Goal: Task Accomplishment & Management: Manage account settings

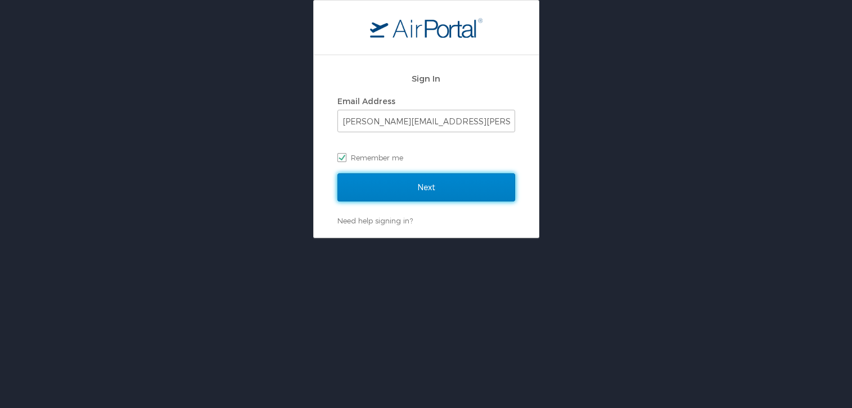
click at [407, 183] on input "Next" at bounding box center [426, 187] width 178 height 28
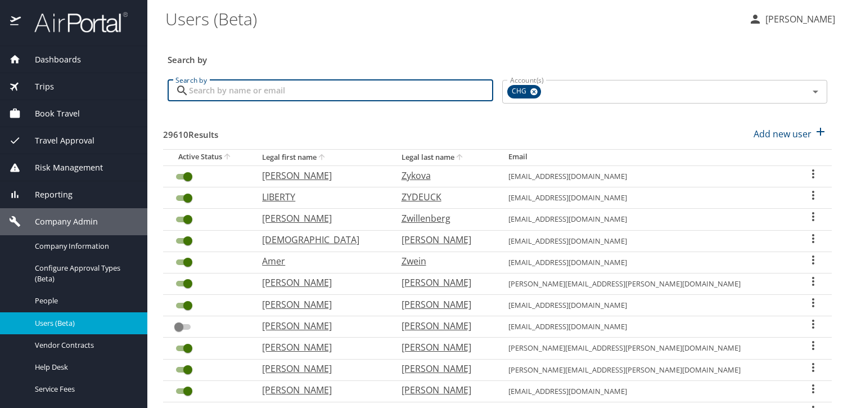
click at [351, 99] on input "Search by" at bounding box center [341, 90] width 304 height 21
paste input "hannaltso@gmail.com"
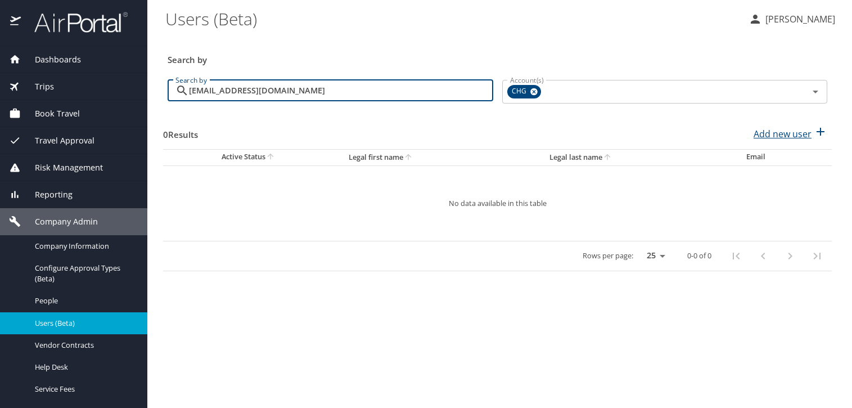
type input "hannaltso@gmail.com"
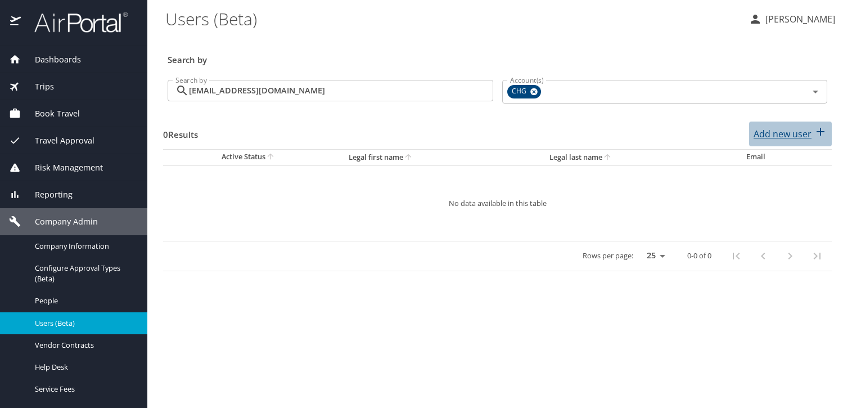
click at [784, 135] on p "Add new user" at bounding box center [782, 133] width 58 height 13
select select "US"
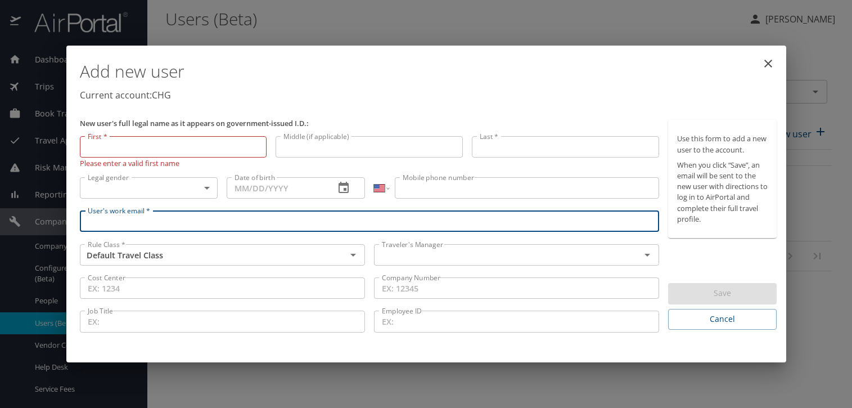
click at [281, 221] on input "User's work email *" at bounding box center [370, 220] width 580 height 21
paste input "hannaltso@gmail.com"
type input "hannaltso@gmail.com"
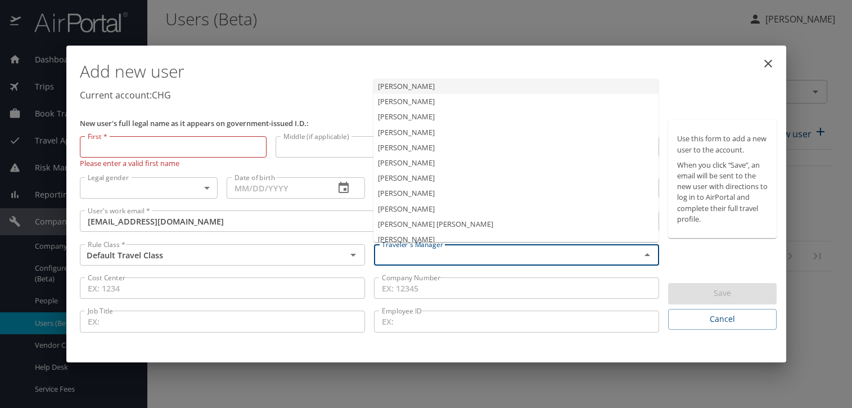
click at [438, 251] on input "text" at bounding box center [499, 254] width 245 height 15
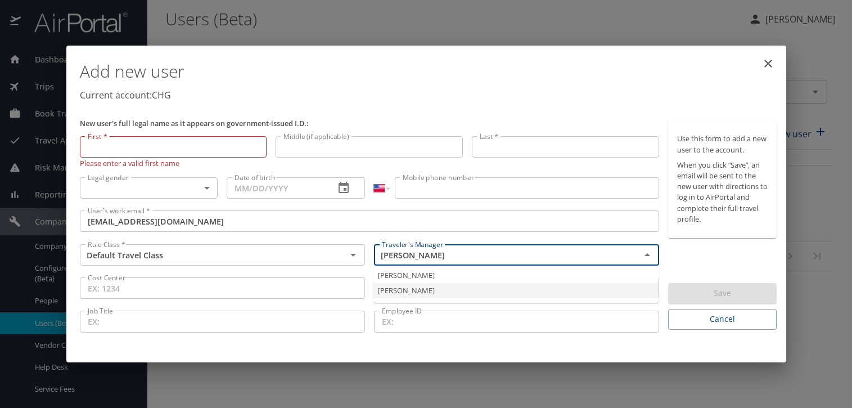
click at [417, 287] on li "Jeffery Bitton" at bounding box center [515, 290] width 285 height 15
type input "Jeffery Bitton"
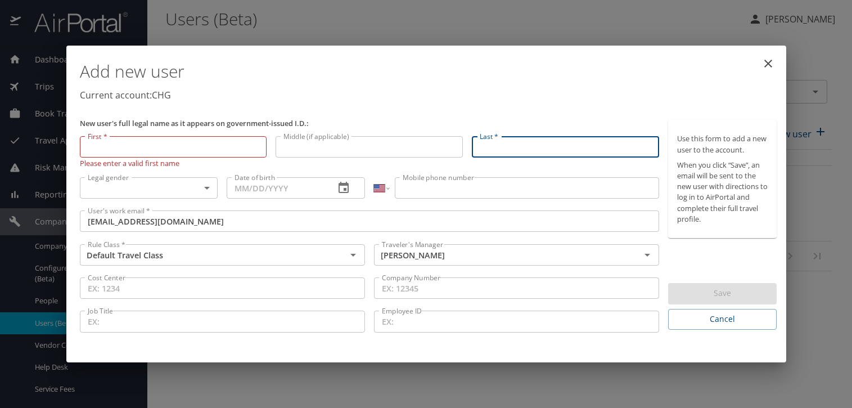
click at [521, 142] on input "Last *" at bounding box center [565, 146] width 187 height 21
click at [543, 148] on input "Last *" at bounding box center [565, 146] width 187 height 21
paste input "Tso"
type input "Tso"
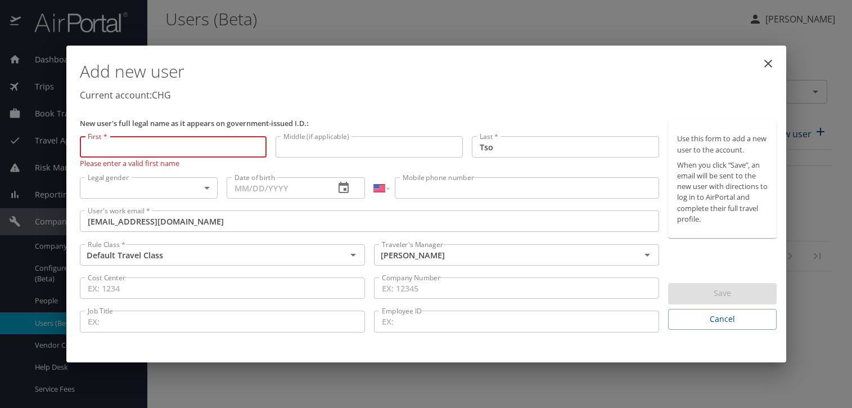
click at [230, 141] on input "First *" at bounding box center [173, 146] width 187 height 21
paste input "Hanna"
type input "Hanna"
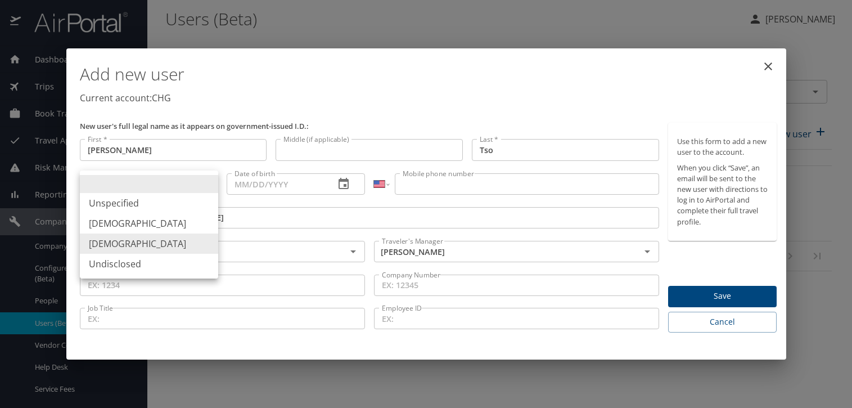
type input "Female"
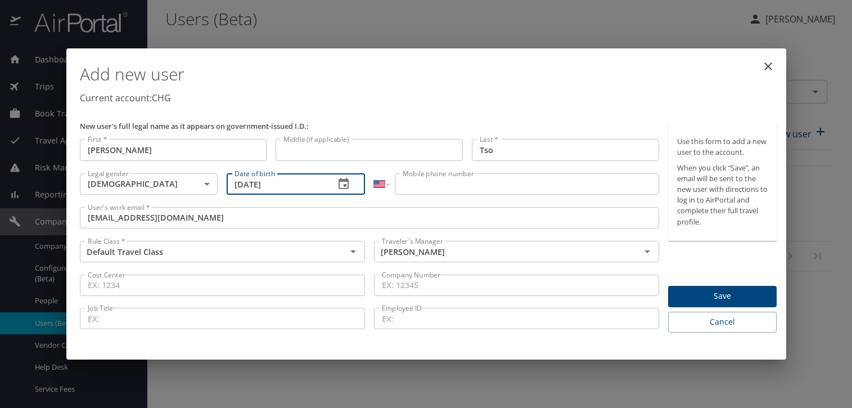
type input "07/03/1995"
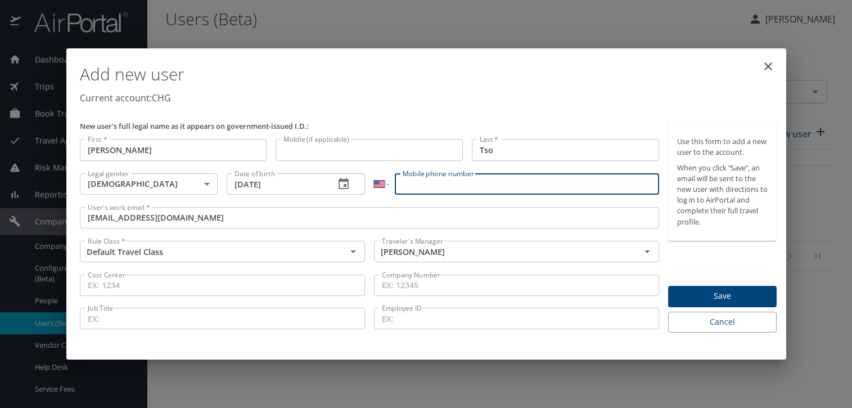
click at [509, 191] on input "Mobile phone number" at bounding box center [527, 183] width 264 height 21
paste input "(317) 445-1471"
type input "(317) 445-1471"
click at [706, 288] on button "Save" at bounding box center [722, 297] width 108 height 22
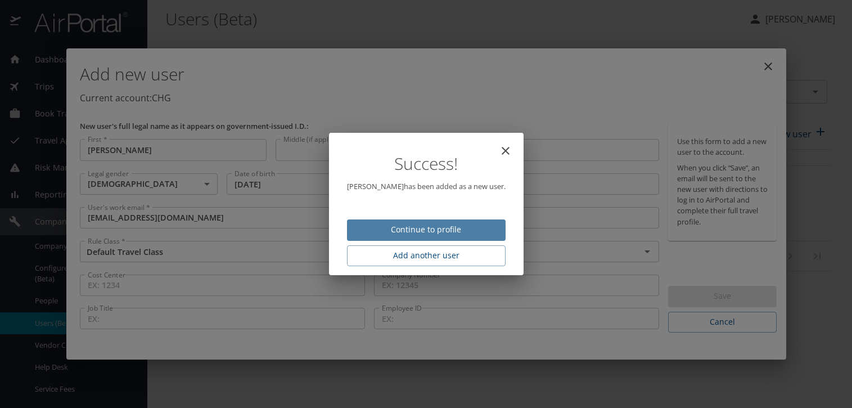
click at [445, 229] on span "Continue to profile" at bounding box center [426, 230] width 141 height 14
select select "US"
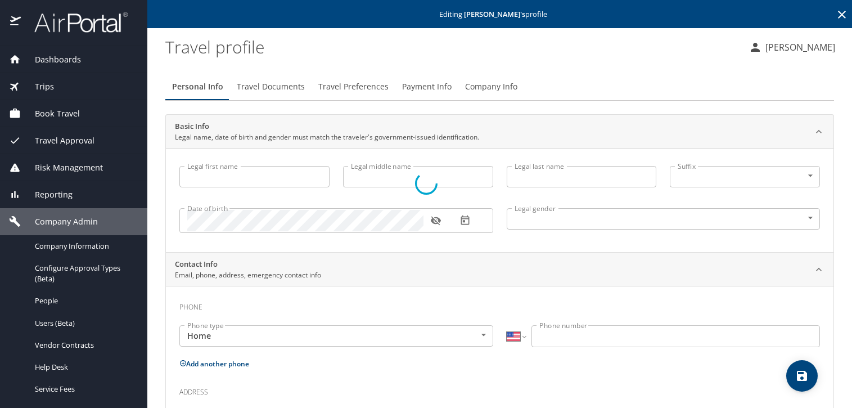
type input "Hanna"
type input "Tso"
type input "Female"
select select "US"
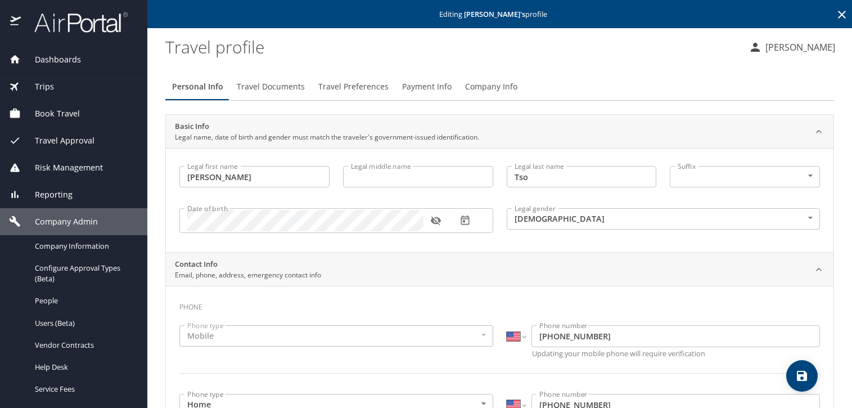
click at [252, 89] on span "Travel Documents" at bounding box center [271, 87] width 68 height 14
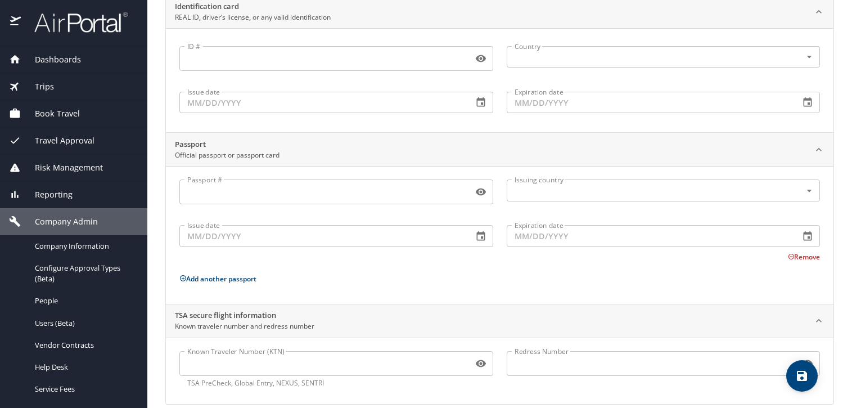
scroll to position [134, 0]
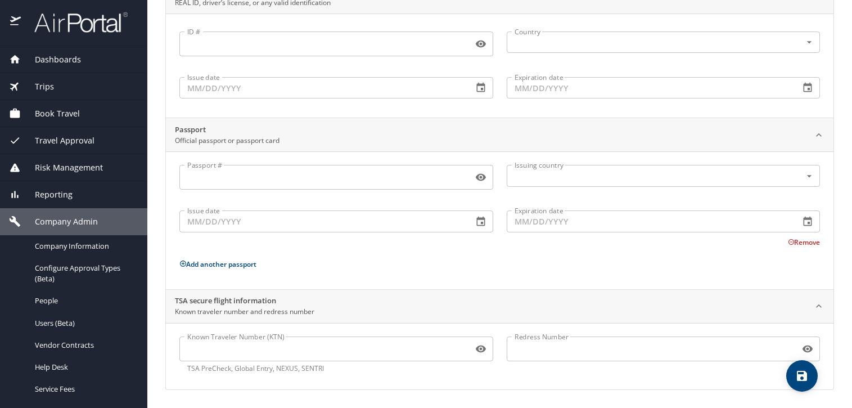
click at [251, 346] on input "Known Traveler Number (KTN)" at bounding box center [323, 348] width 289 height 21
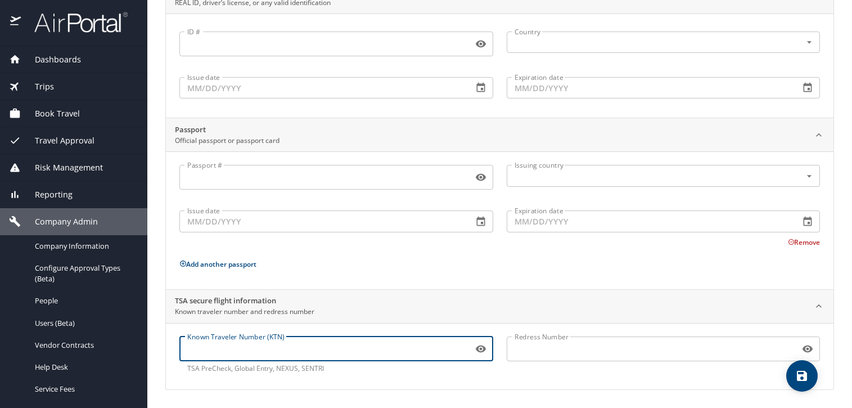
click at [251, 346] on input "Known Traveler Number (KTN)" at bounding box center [323, 348] width 289 height 21
paste input "162234266"
type input "162234266"
click at [795, 374] on icon "save" at bounding box center [801, 375] width 13 height 13
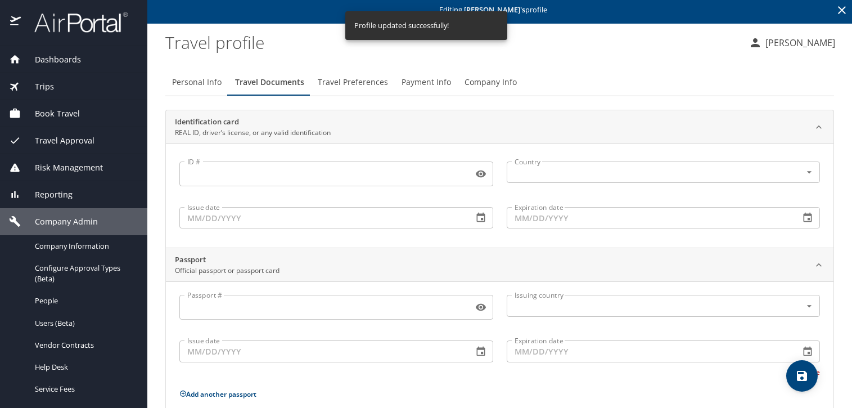
scroll to position [0, 0]
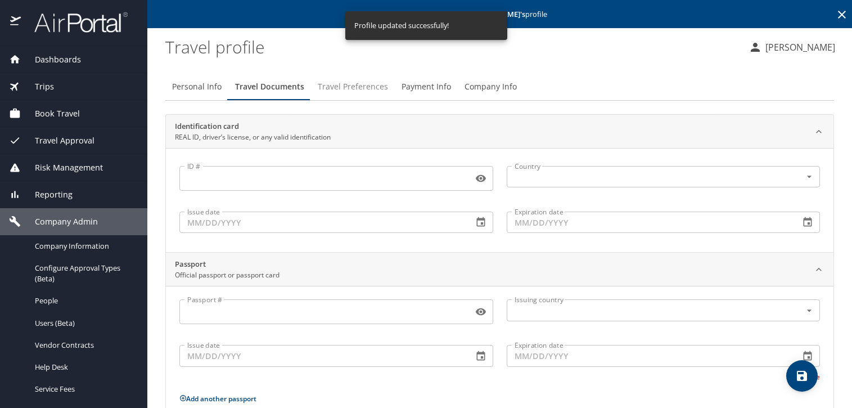
click at [356, 88] on span "Travel Preferences" at bounding box center [353, 87] width 70 height 14
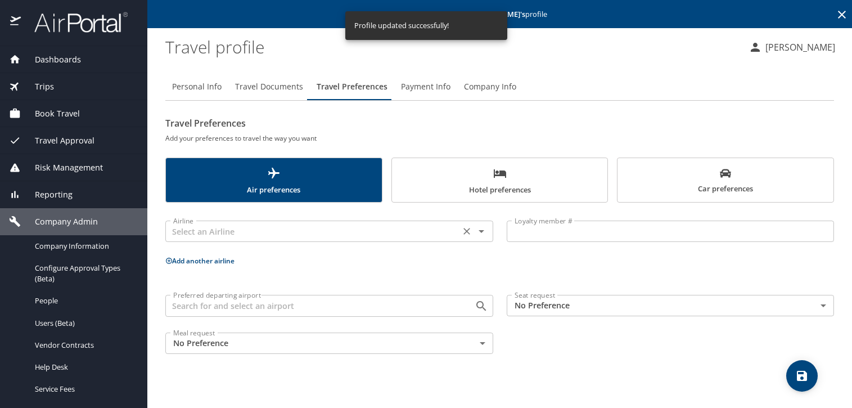
click at [338, 229] on input "text" at bounding box center [313, 231] width 288 height 15
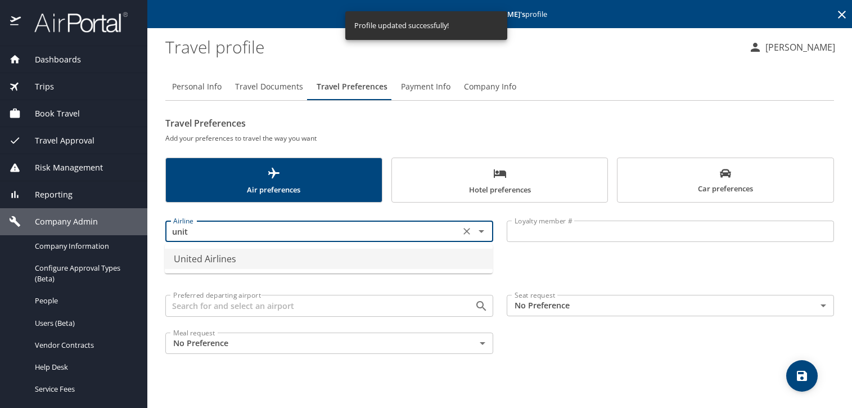
click at [336, 252] on li "United Airlines" at bounding box center [329, 258] width 328 height 20
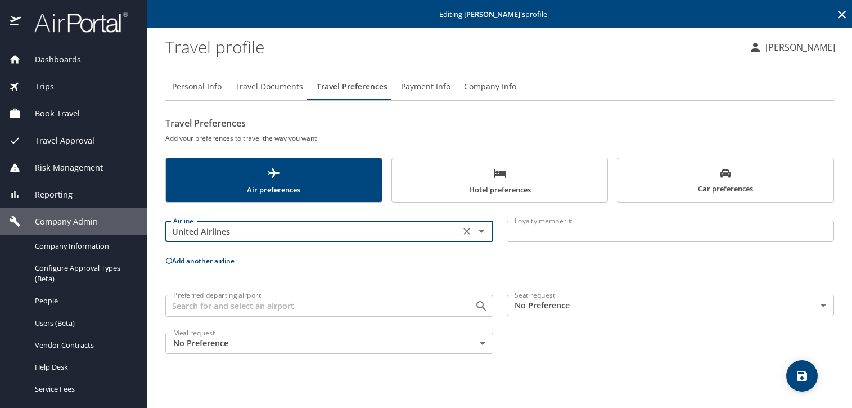
type input "United Airlines"
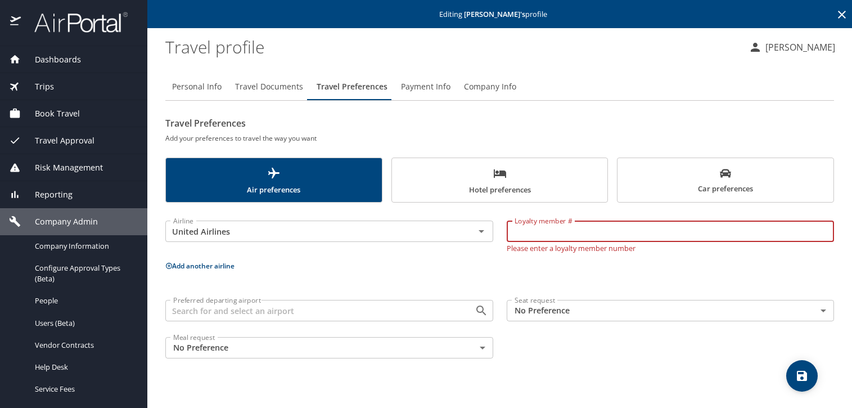
click at [690, 222] on input "Loyalty member #" at bounding box center [670, 230] width 328 height 21
paste input "NE939673"
type input "NE939673"
click at [811, 380] on span "save" at bounding box center [801, 375] width 31 height 13
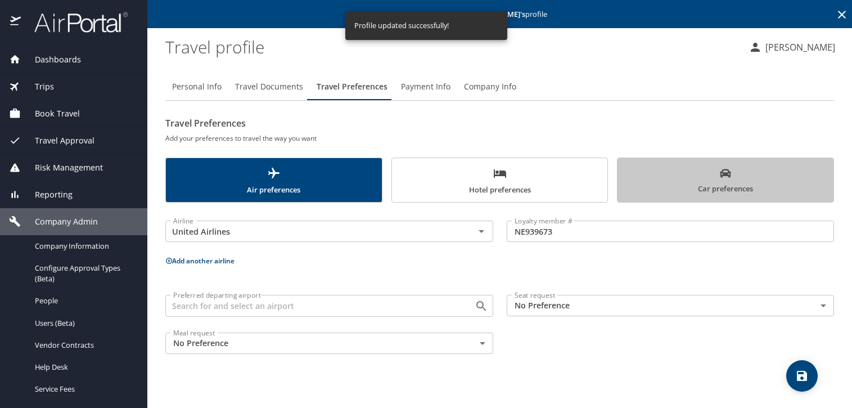
click at [702, 168] on span "Car preferences" at bounding box center [725, 182] width 202 height 28
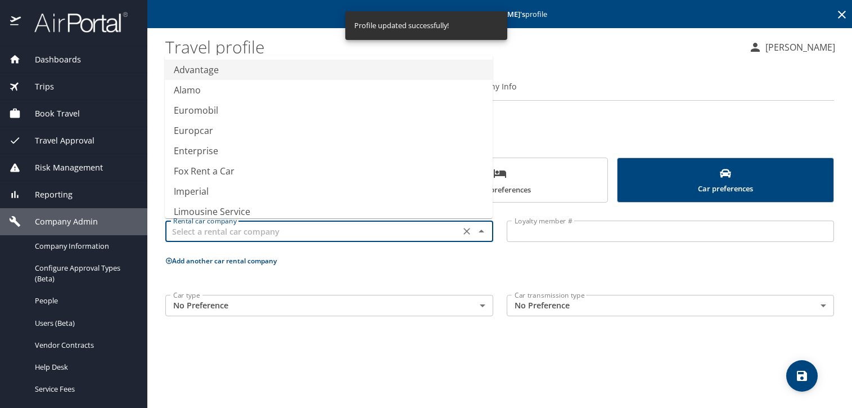
click at [346, 236] on input "text" at bounding box center [313, 231] width 288 height 15
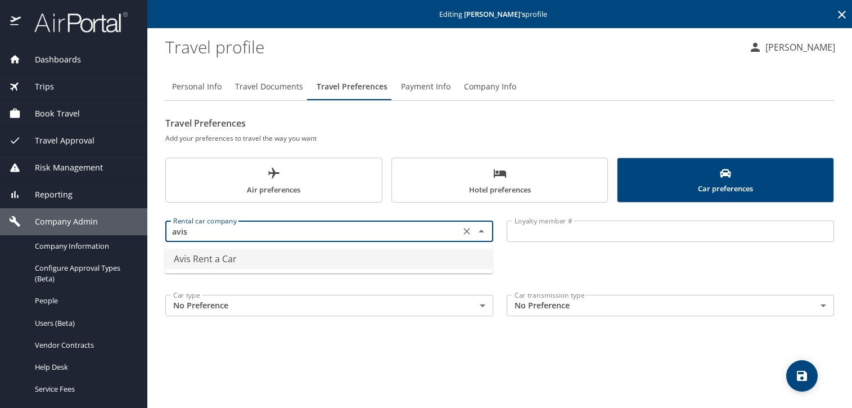
click at [347, 252] on li "Avis Rent a Car" at bounding box center [329, 258] width 328 height 20
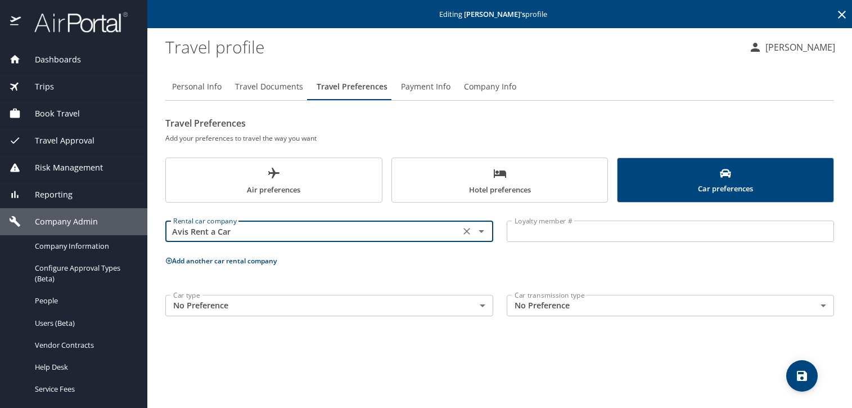
type input "Avis Rent a Car"
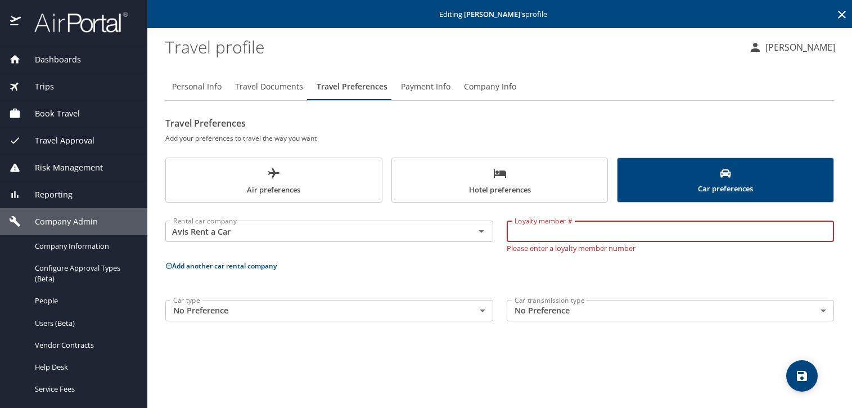
click at [554, 223] on input "Loyalty member #" at bounding box center [670, 230] width 328 height 21
paste input "5AP798"
type input "5AP798"
click at [793, 369] on span "save" at bounding box center [801, 375] width 31 height 13
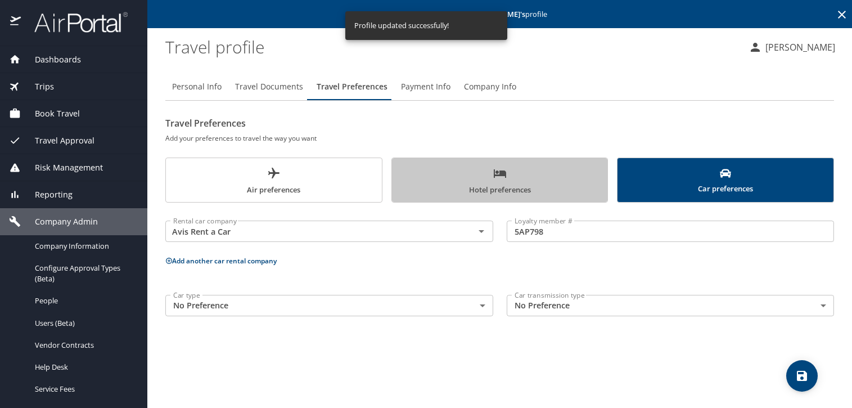
click at [480, 167] on span "Hotel preferences" at bounding box center [500, 181] width 202 height 30
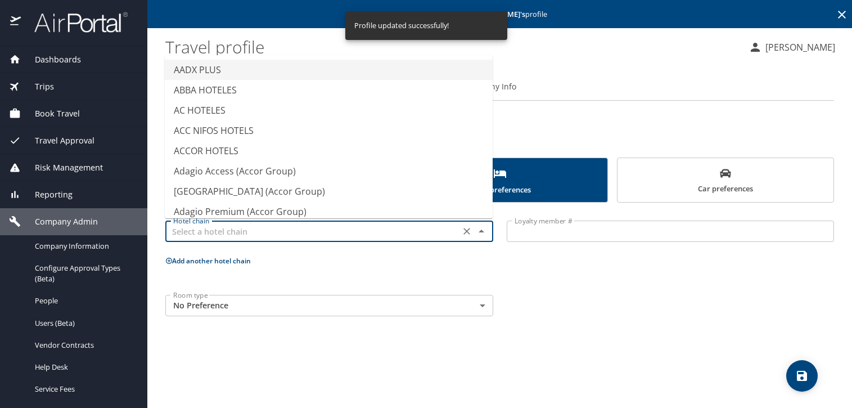
click at [321, 239] on div "Hotel chain" at bounding box center [329, 230] width 328 height 21
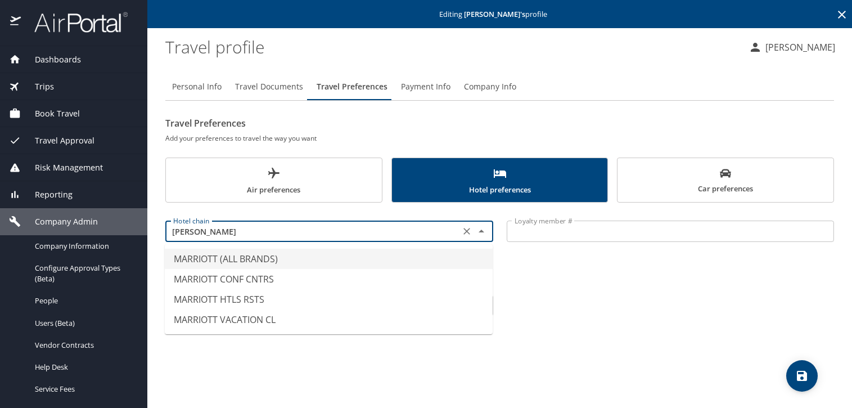
click at [319, 254] on li "MARRIOTT (ALL BRANDS)" at bounding box center [329, 258] width 328 height 20
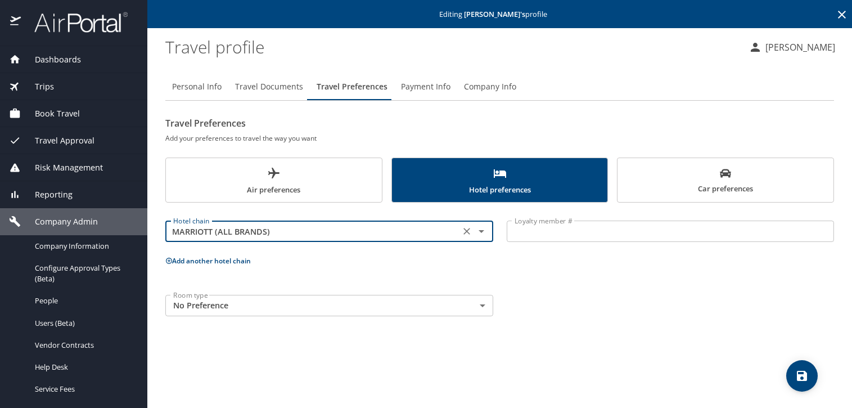
type input "MARRIOTT (ALL BRANDS)"
click at [536, 235] on input "Loyalty member #" at bounding box center [670, 230] width 328 height 21
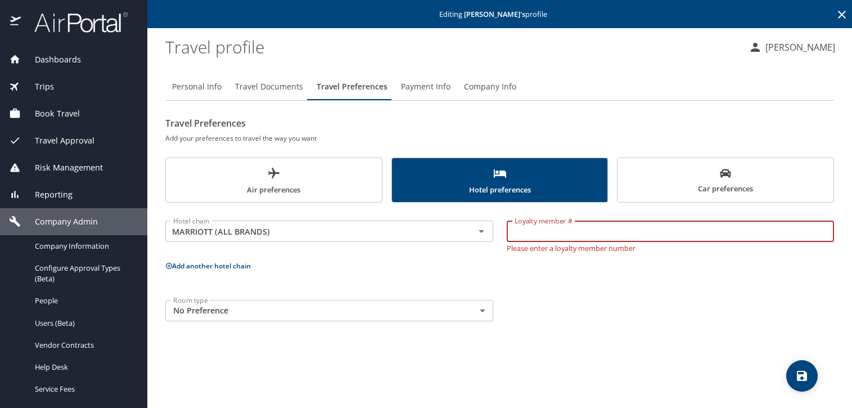
paste input "539208840"
type input "539208840"
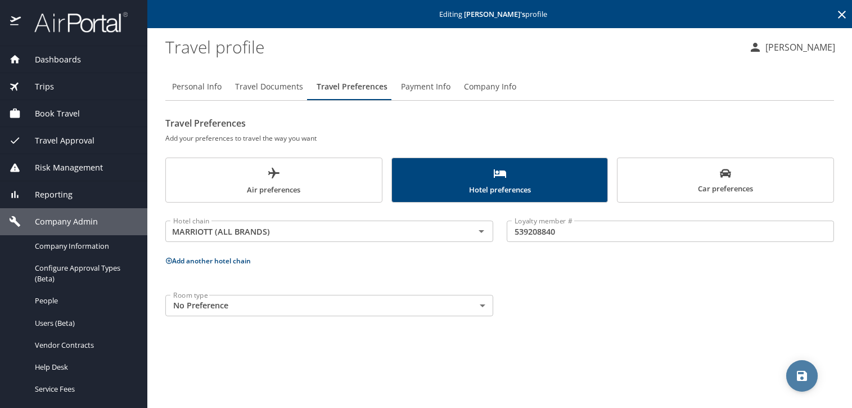
click at [808, 374] on icon "save" at bounding box center [801, 375] width 13 height 13
